Goal: Transaction & Acquisition: Obtain resource

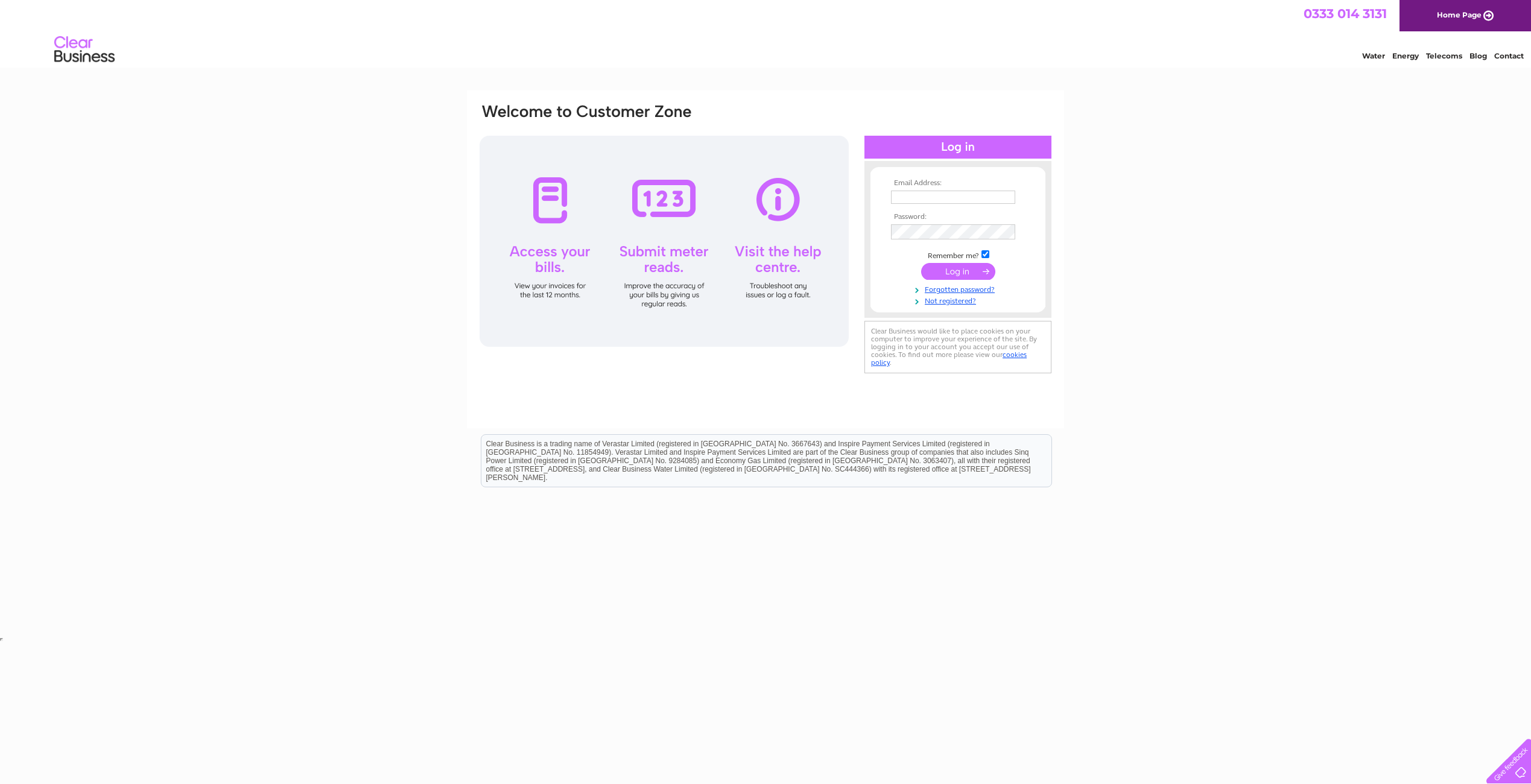
click at [932, 202] on input "text" at bounding box center [953, 196] width 124 height 13
type input "treasurer_ebc@btinternet.com"
click at [956, 279] on input "submit" at bounding box center [958, 272] width 75 height 17
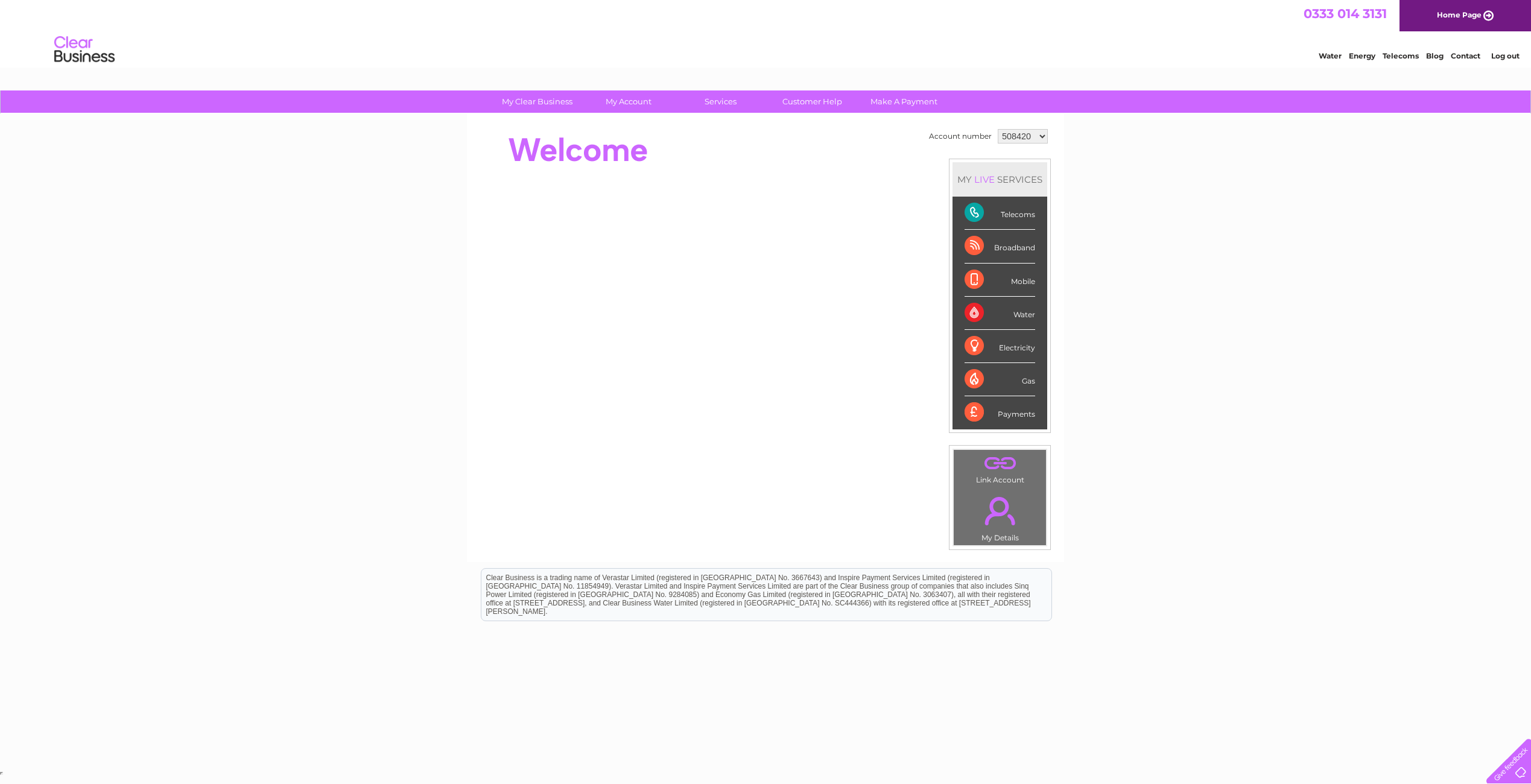
click option "508420" at bounding box center [0, 0] width 0 height 0
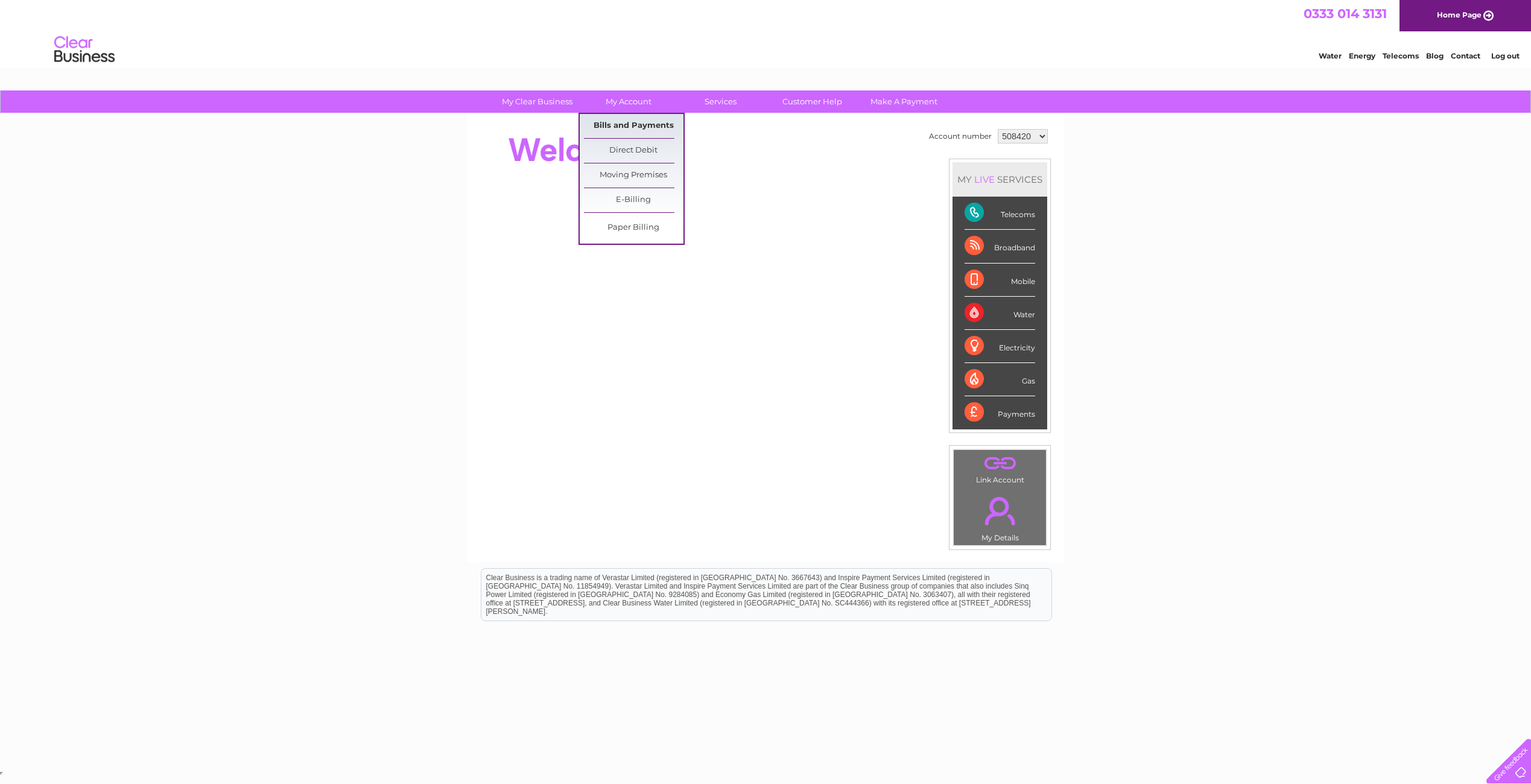
click at [620, 128] on link "Bills and Payments" at bounding box center [634, 126] width 99 height 24
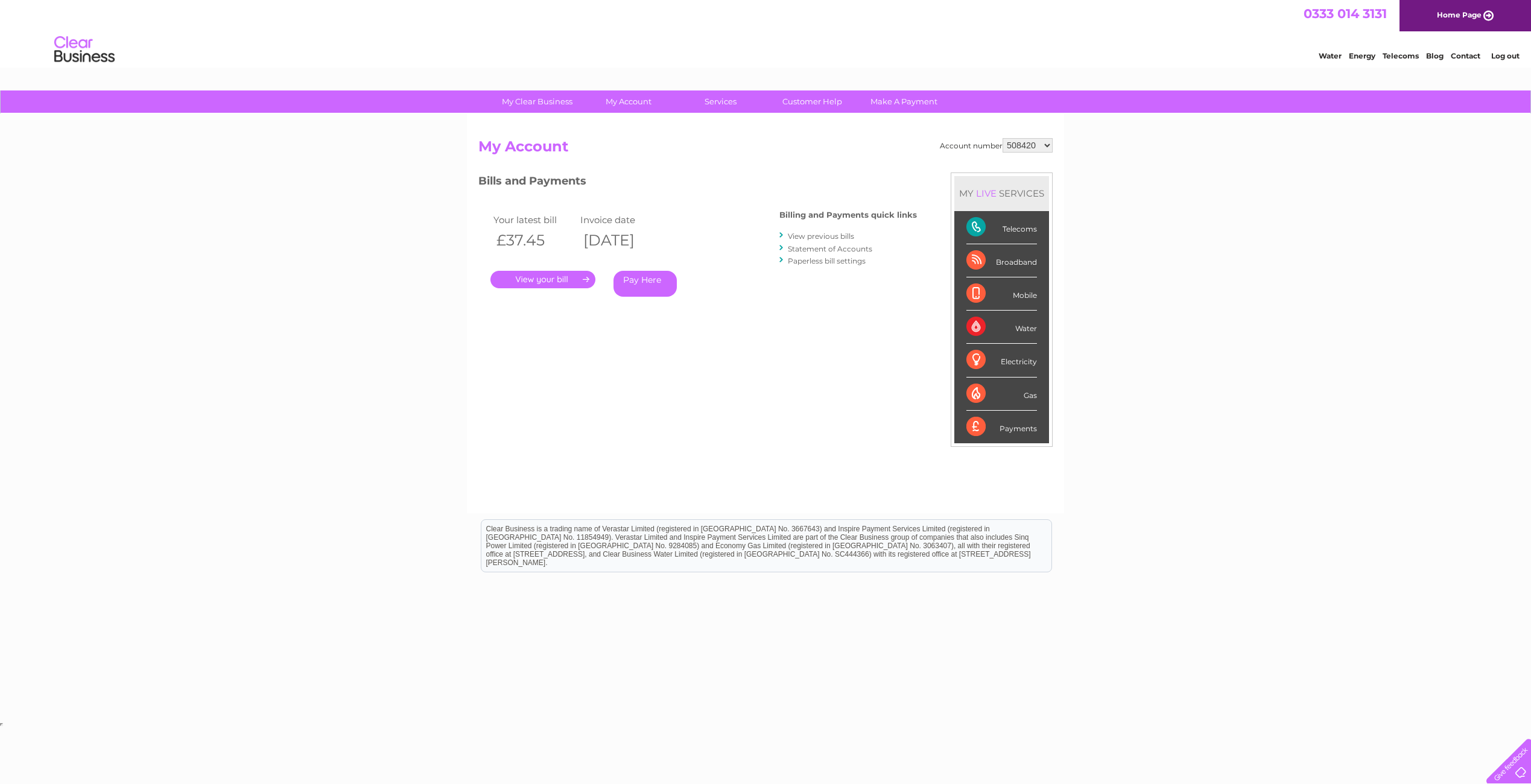
click at [541, 280] on link "." at bounding box center [543, 279] width 105 height 18
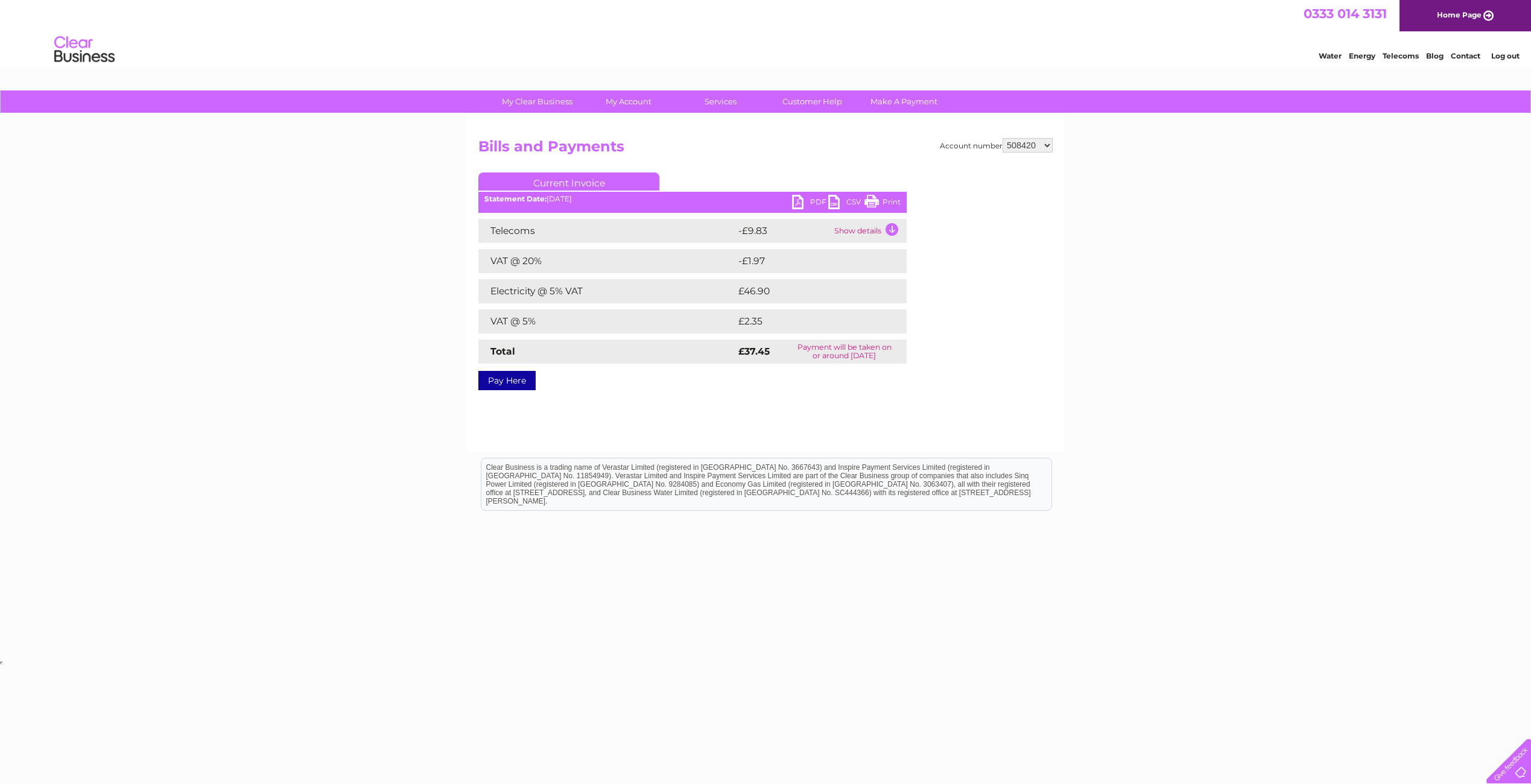
click at [800, 200] on link "PDF" at bounding box center [810, 203] width 36 height 18
